Goal: Transaction & Acquisition: Purchase product/service

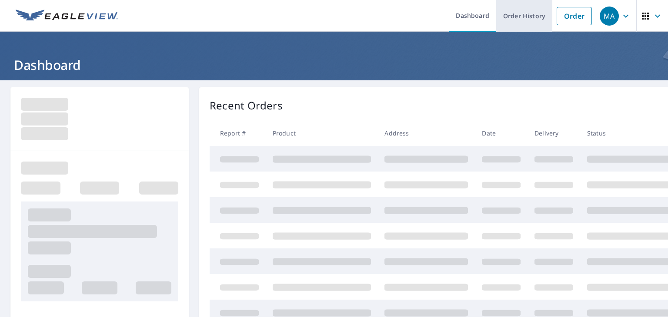
click at [501, 19] on link "Order History" at bounding box center [524, 16] width 56 height 32
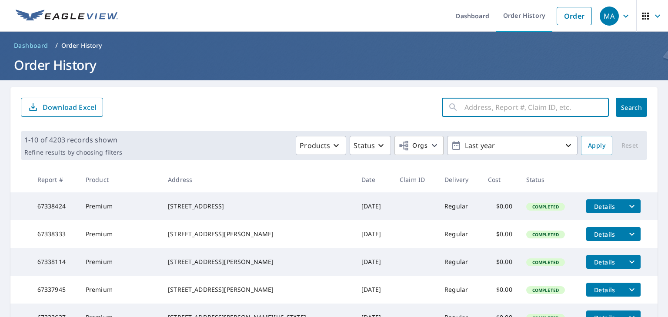
click at [480, 103] on input "text" at bounding box center [536, 107] width 144 height 24
paste input "[STREET_ADDRESS][PERSON_NAME]"
type input "[STREET_ADDRESS][PERSON_NAME]"
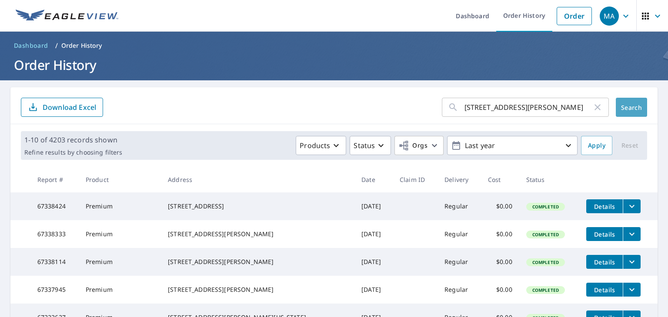
click at [623, 104] on span "Search" at bounding box center [631, 108] width 17 height 8
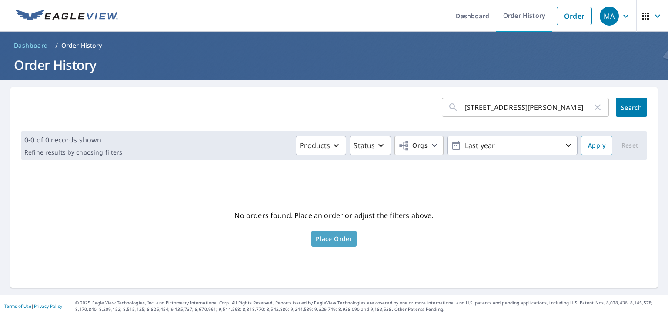
click at [339, 244] on link "Place Order" at bounding box center [333, 239] width 45 height 16
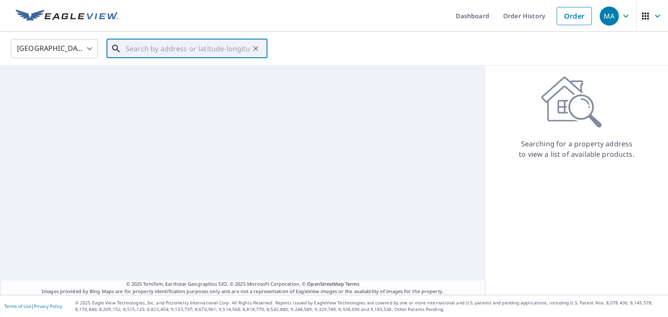
click at [184, 45] on input "text" at bounding box center [188, 49] width 124 height 24
paste input "[STREET_ADDRESS][PERSON_NAME]"
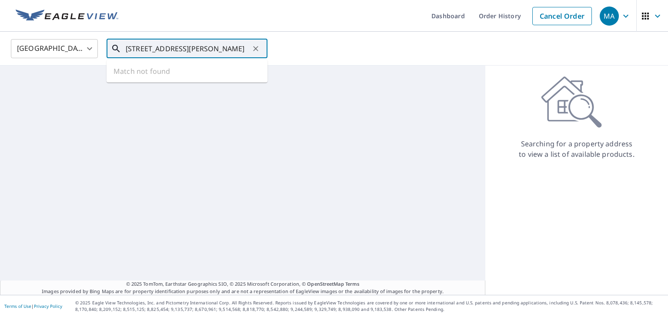
scroll to position [0, 2]
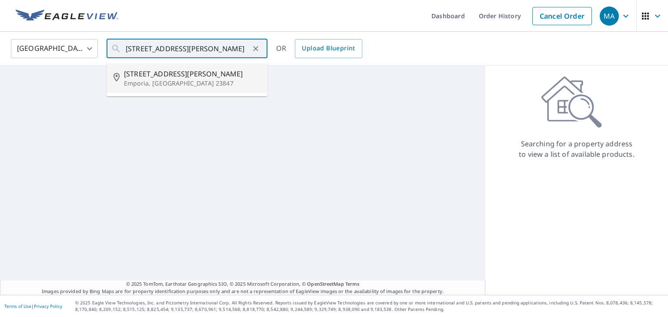
type input "[STREET_ADDRESS][PERSON_NAME]"
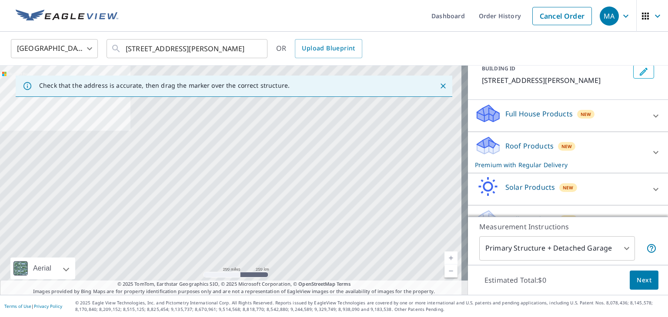
scroll to position [76, 0]
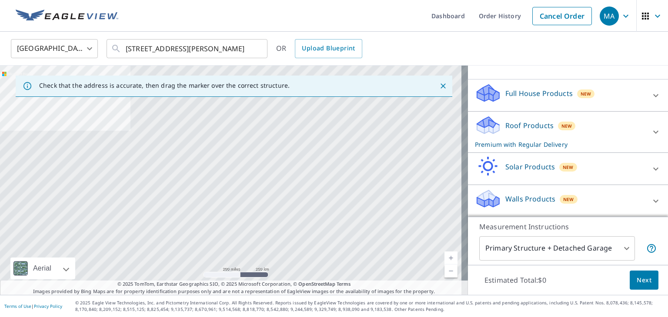
click at [525, 138] on div "Roof Products New Premium with Regular Delivery" at bounding box center [560, 132] width 170 height 34
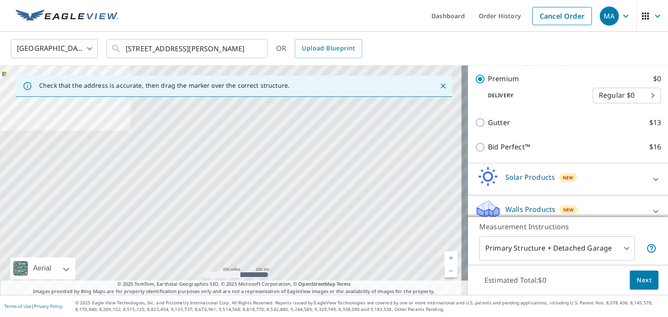
scroll to position [163, 0]
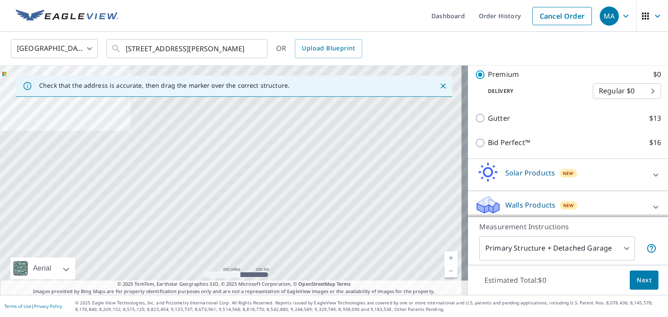
click at [638, 285] on span "Next" at bounding box center [644, 280] width 15 height 11
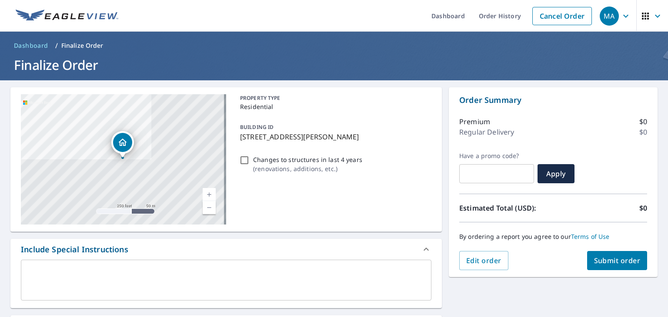
drag, startPoint x: 237, startPoint y: 281, endPoint x: 232, endPoint y: 280, distance: 5.2
click at [237, 281] on textarea at bounding box center [226, 280] width 398 height 25
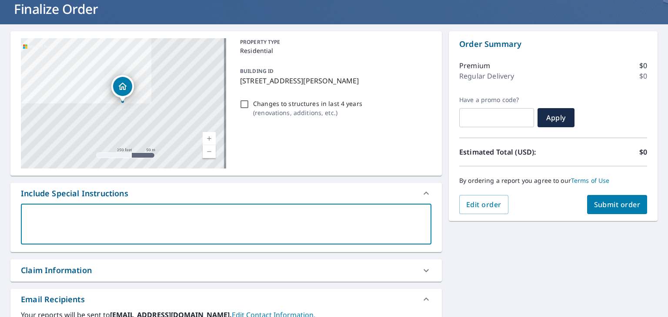
scroll to position [174, 0]
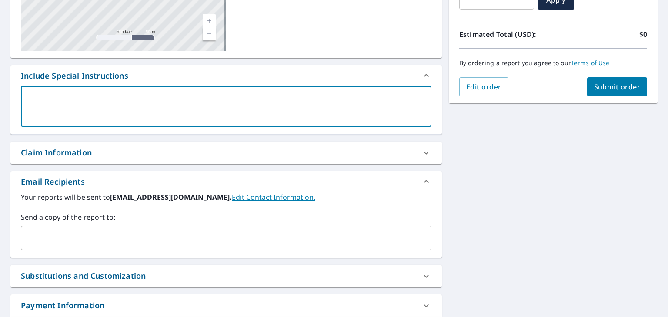
click at [99, 240] on input "text" at bounding box center [220, 238] width 390 height 17
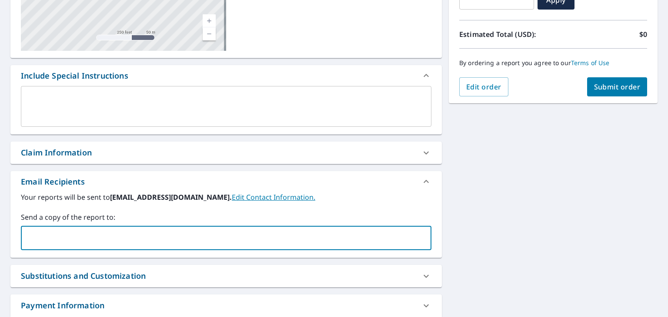
paste input "kshenk@homegeniusexteriors.com"
type input "kshenk@homegeniusexteriors.com"
checkbox input "true"
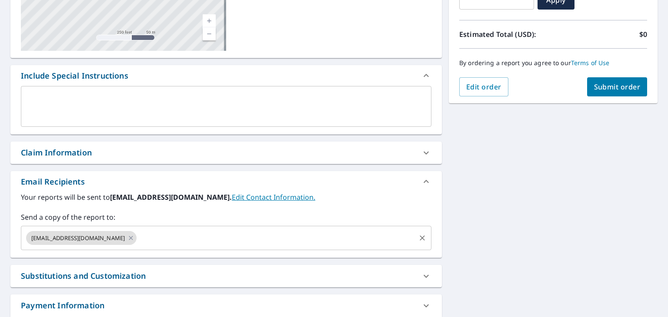
click at [237, 240] on input "text" at bounding box center [276, 238] width 277 height 17
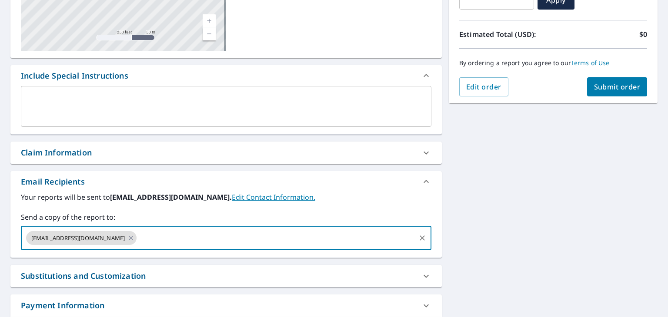
paste input "jdepaul@homegeniusexteriors.com"
type input "jdepaul@homegeniusexteriors.com"
checkbox input "true"
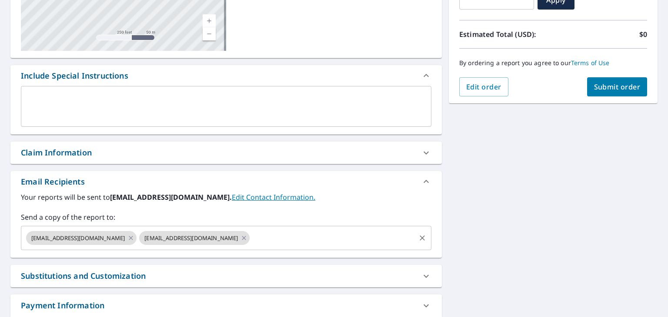
click at [324, 230] on input "text" at bounding box center [333, 238] width 164 height 17
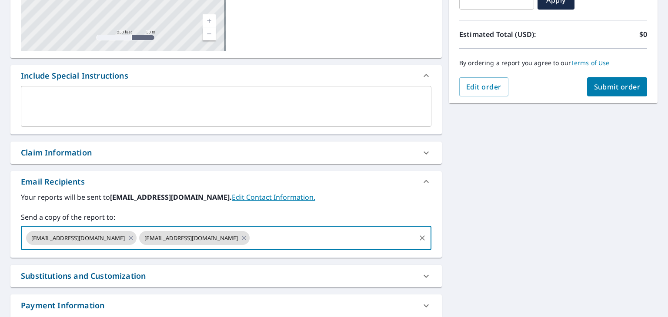
paste input "larboleda@homegeniusexteriors.com"
type input "larboleda@homegeniusexteriors.com"
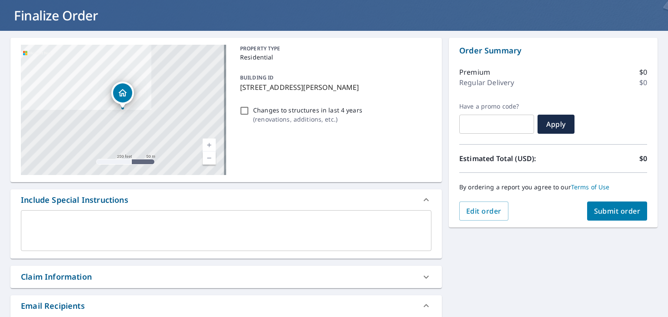
scroll to position [0, 0]
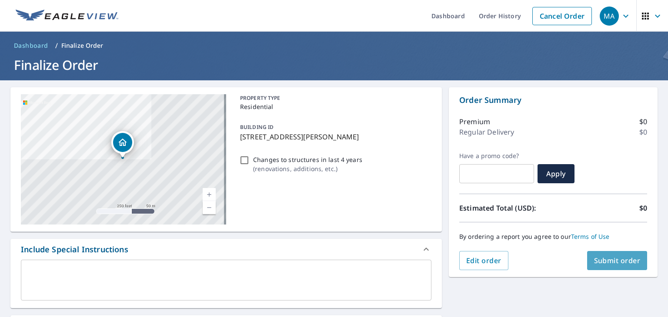
click at [618, 264] on span "Submit order" at bounding box center [617, 261] width 47 height 10
checkbox input "true"
